Goal: Find specific page/section: Find specific page/section

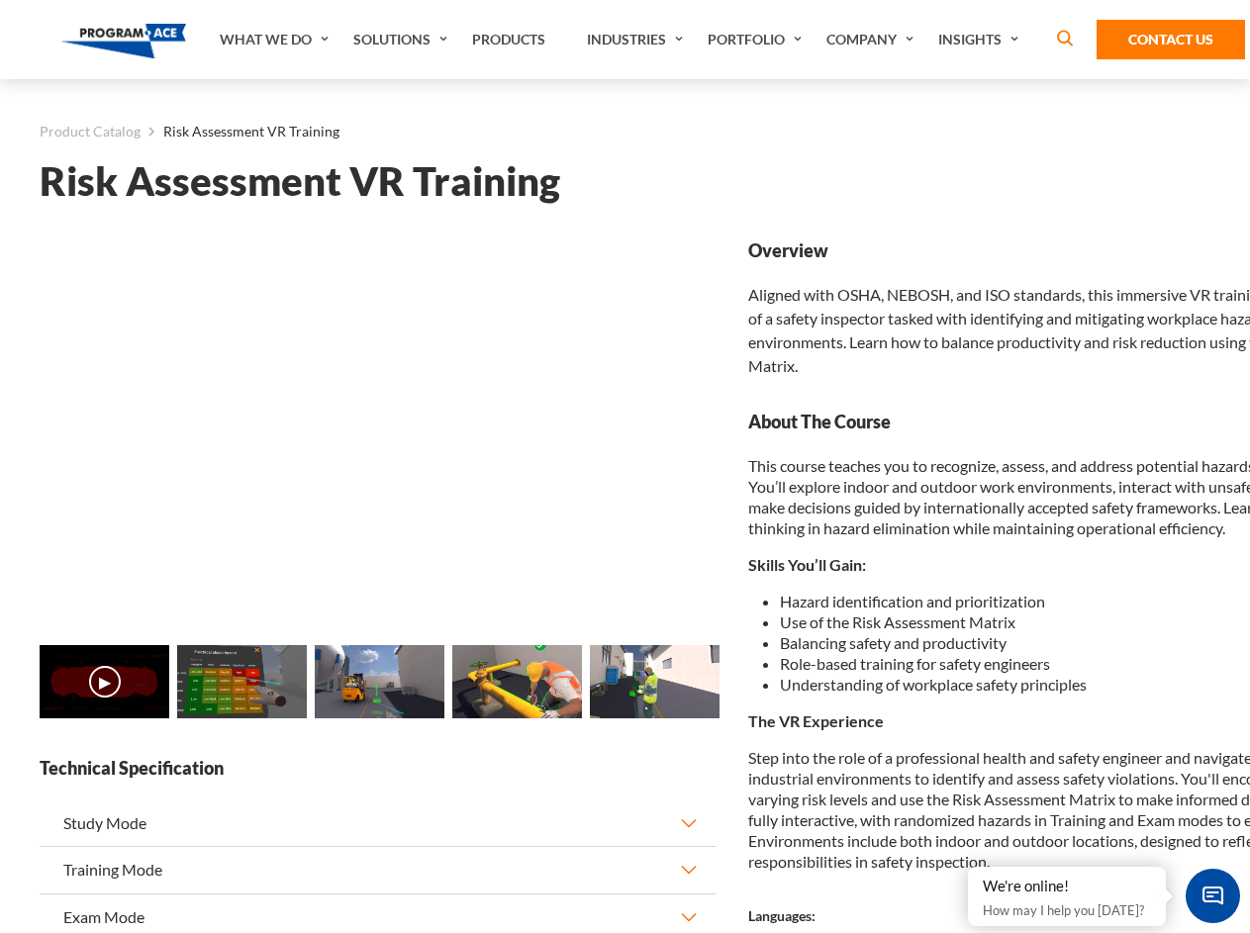
click at [403, 40] on link "Solutions" at bounding box center [402, 39] width 119 height 79
click at [0, 0] on div "AI & Computer Vision Solutions Computer Vision Quality Control AI tools for fas…" at bounding box center [0, 0] width 0 height 0
click at [0, 0] on div "AI & Computer Vision Solutions Virtual Training Solutions Virtual Tour Solution…" at bounding box center [0, 0] width 0 height 0
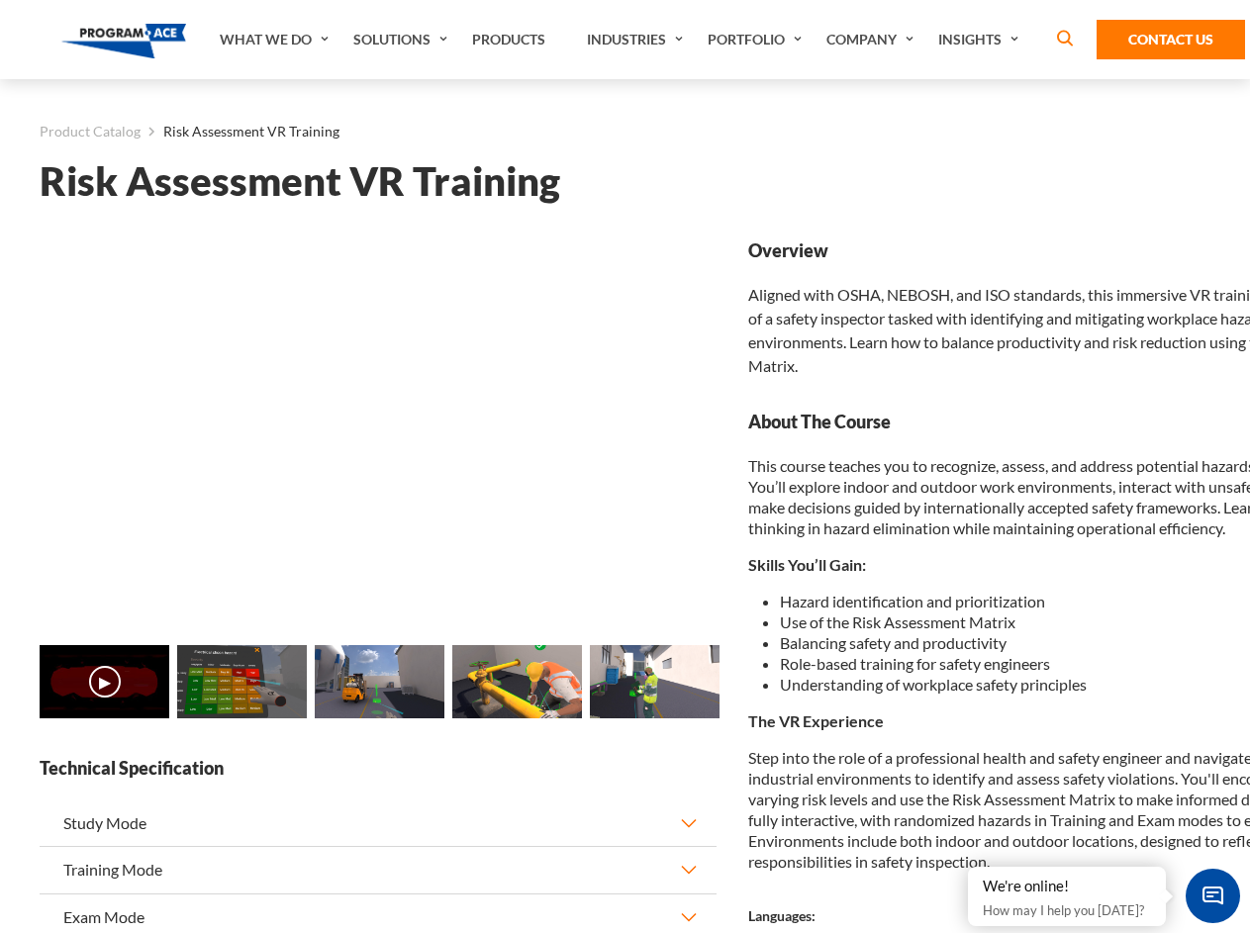
click at [0, 0] on div "AI & Computer Vision Solutions Virtual Training Solutions Virtual Tour Solution…" at bounding box center [0, 0] width 0 height 0
click at [0, 0] on div "AI & Computer Vision Solutions Computer Vision Quality Control AI tools for fas…" at bounding box center [0, 0] width 0 height 0
